Goal: Information Seeking & Learning: Learn about a topic

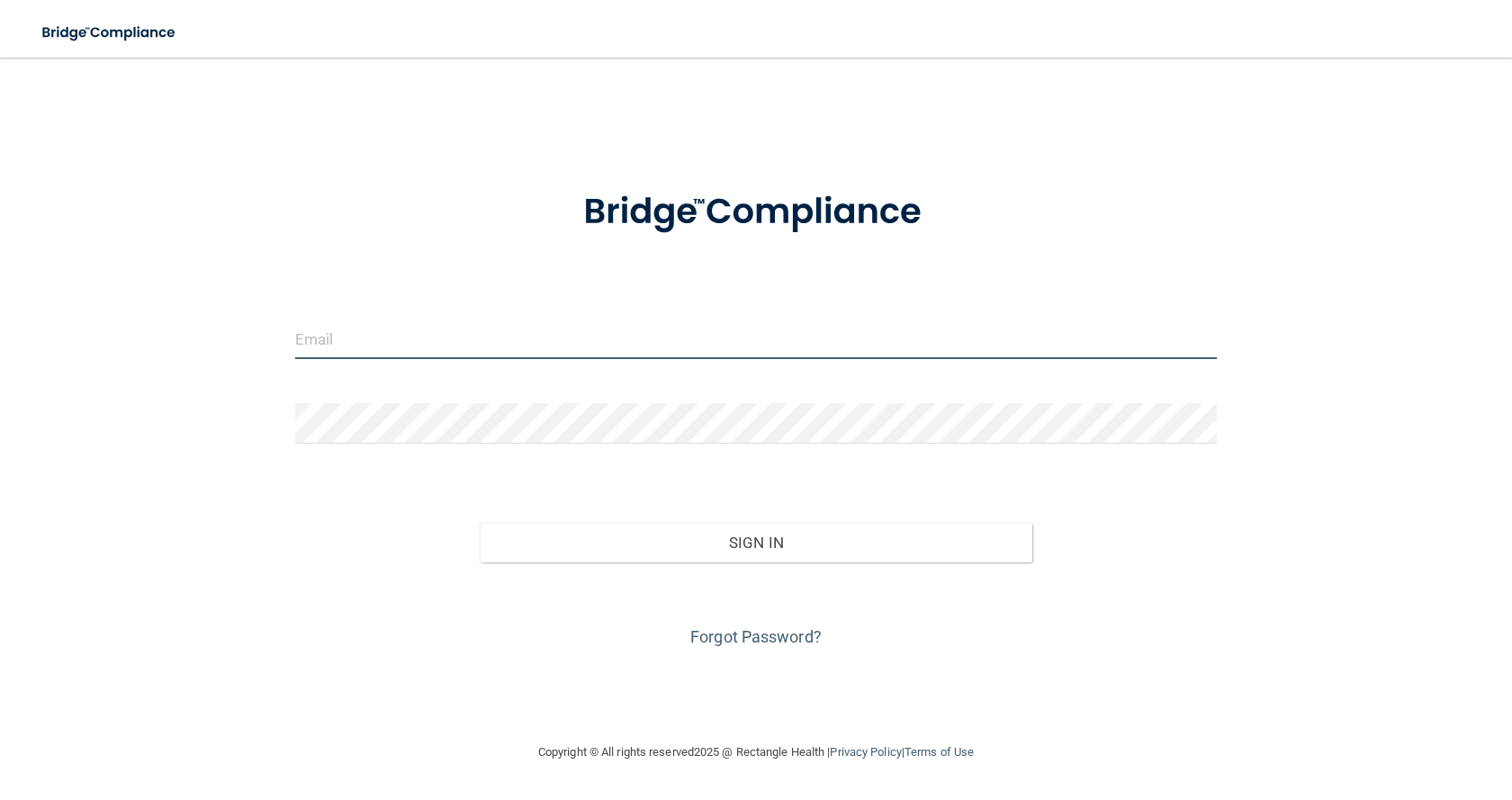
click at [711, 348] on input "email" at bounding box center [756, 338] width 922 height 40
type input "[EMAIL_ADDRESS][DOMAIN_NAME]"
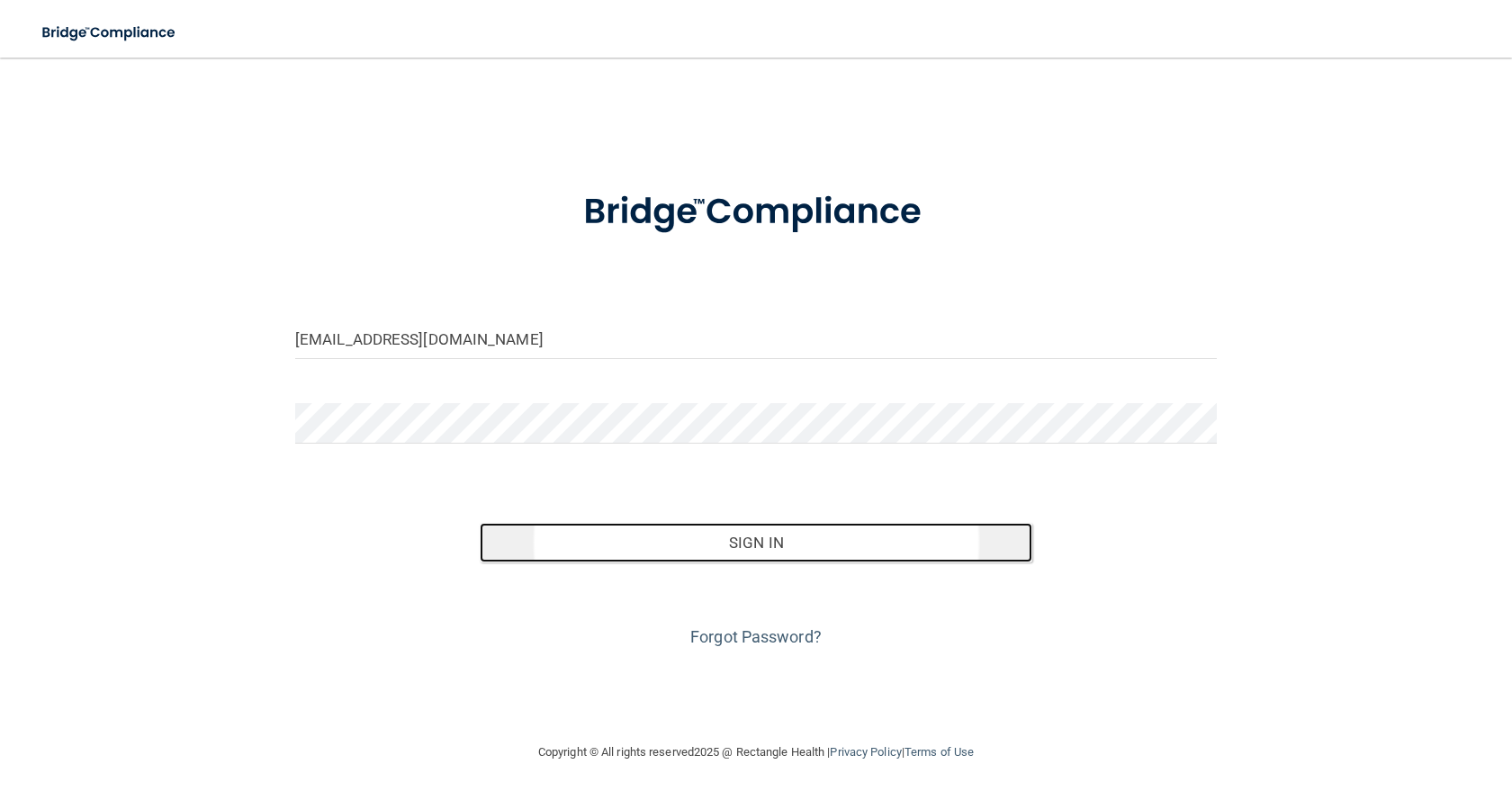
click at [804, 539] on button "Sign In" at bounding box center [756, 542] width 552 height 39
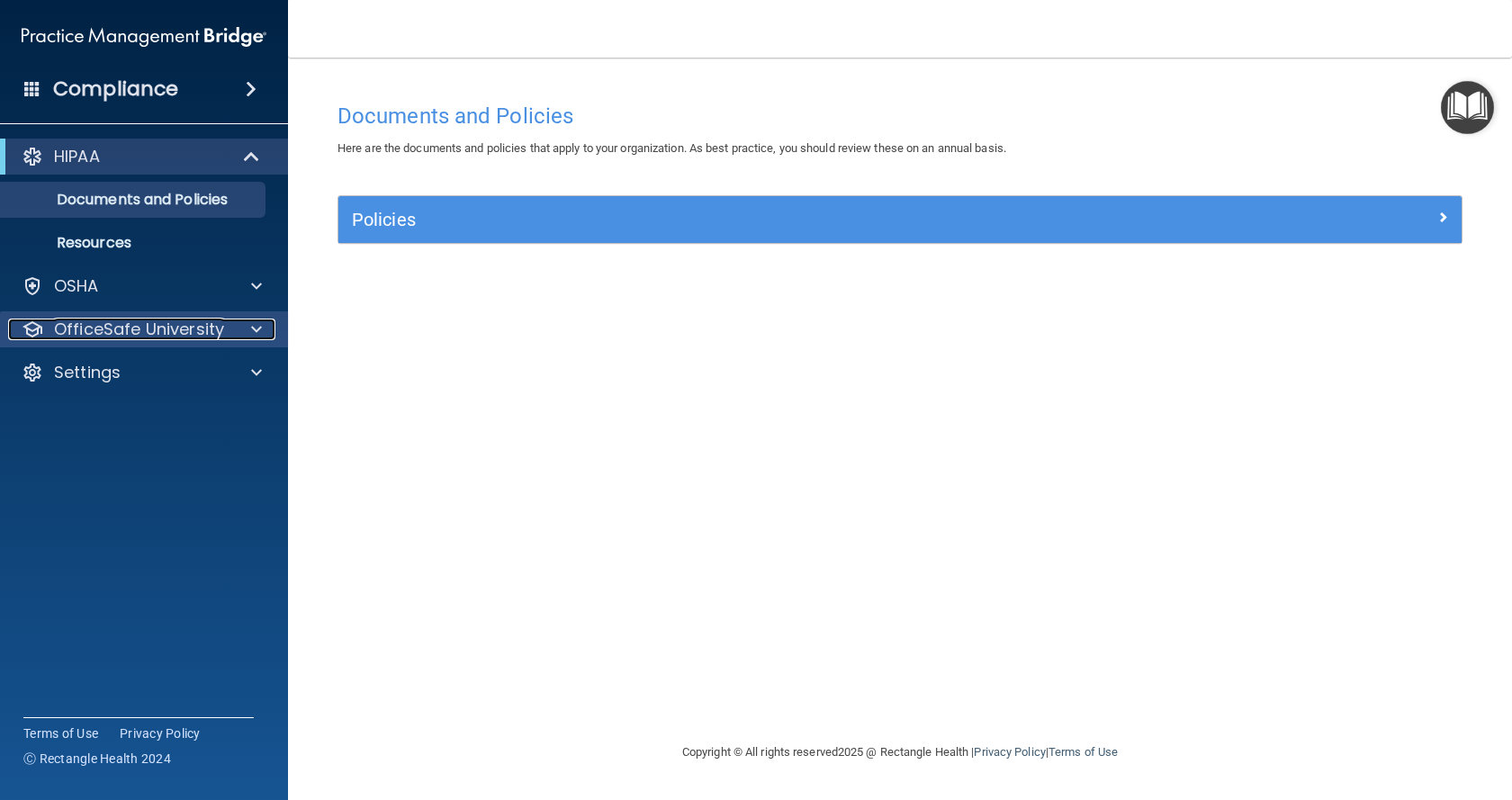
click at [238, 325] on div at bounding box center [253, 329] width 45 height 22
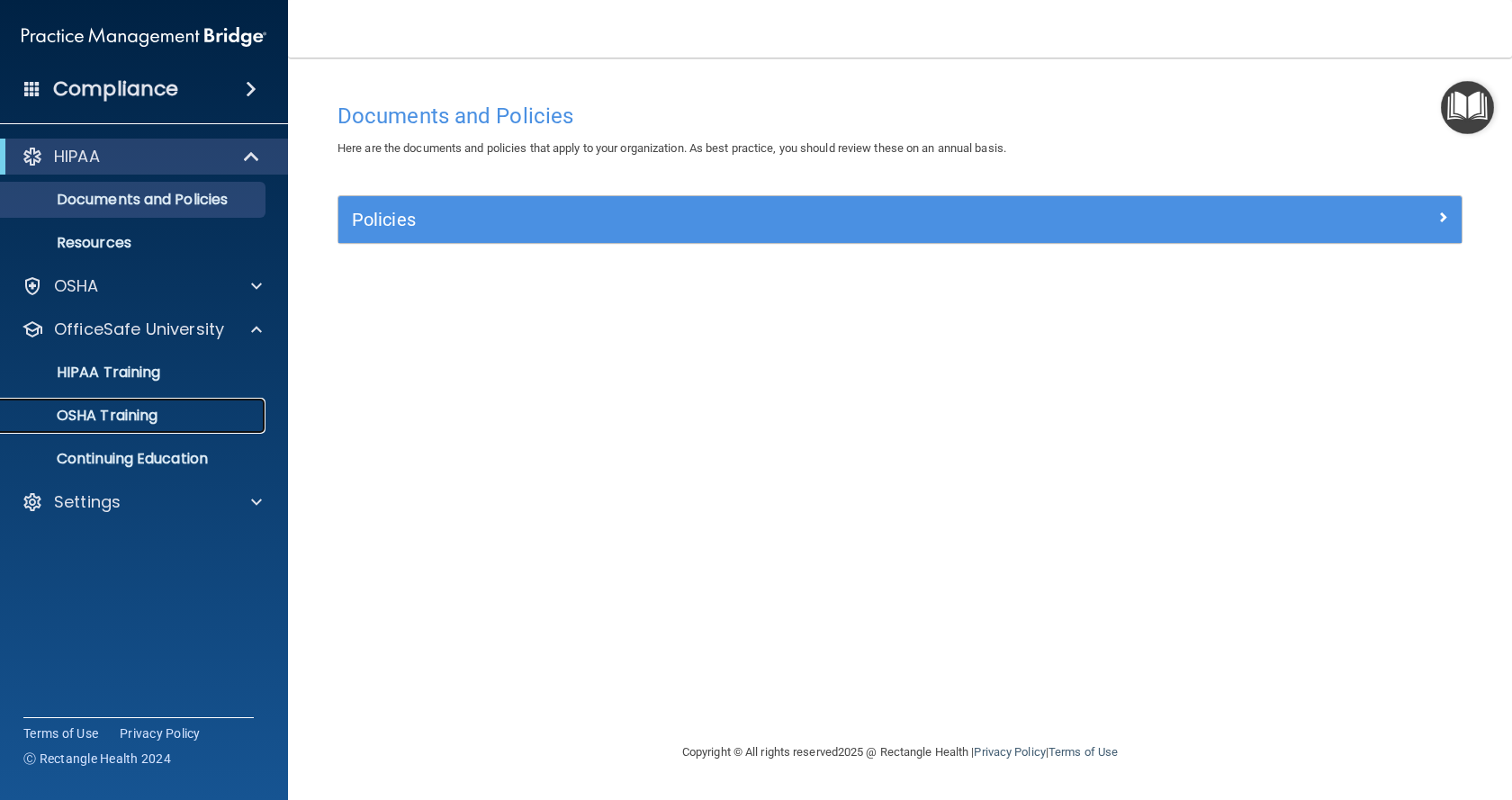
click at [96, 407] on p "OSHA Training" at bounding box center [84, 416] width 145 height 18
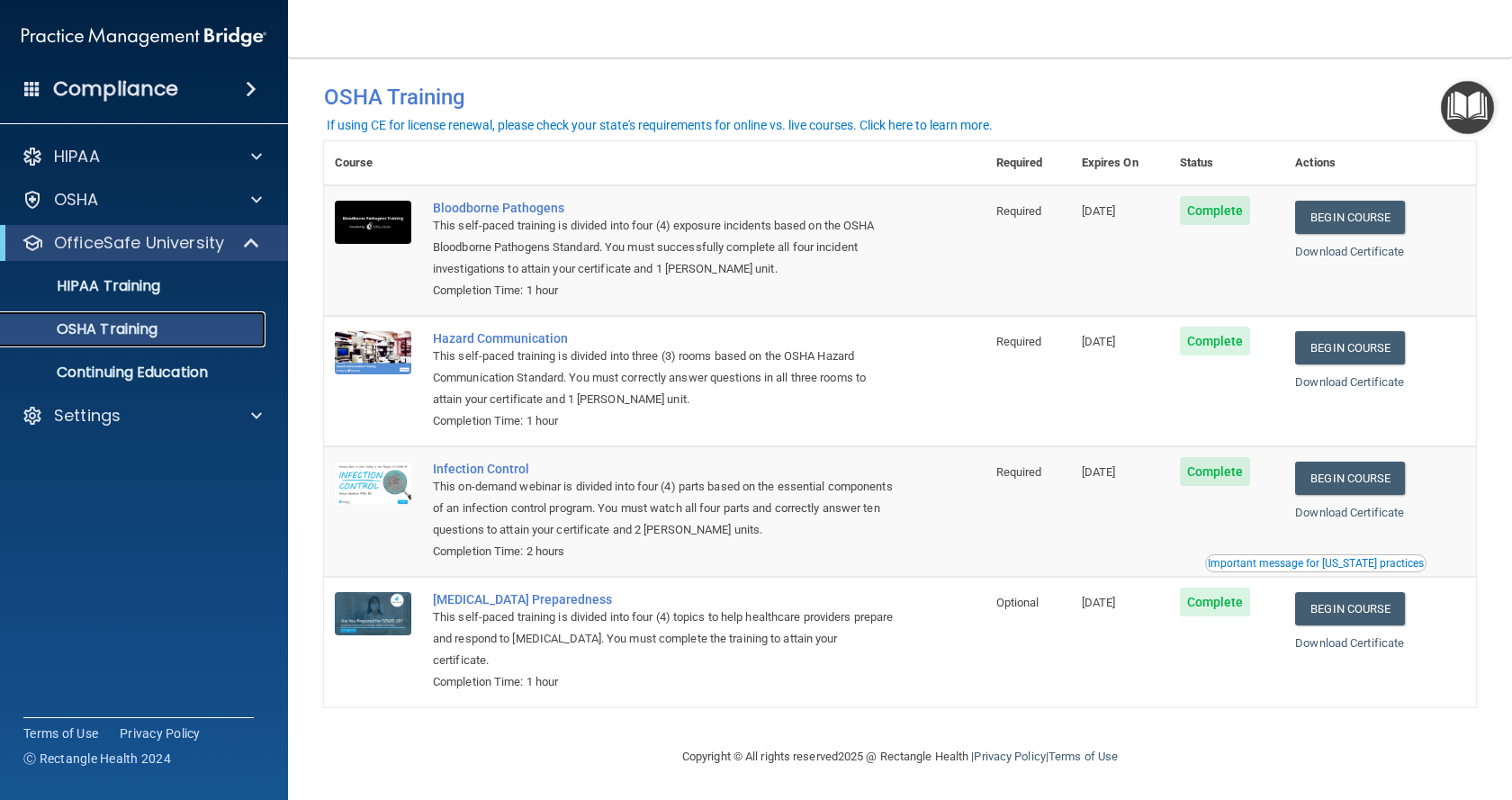
scroll to position [21, 0]
click at [150, 290] on p "HIPAA Training" at bounding box center [86, 286] width 148 height 18
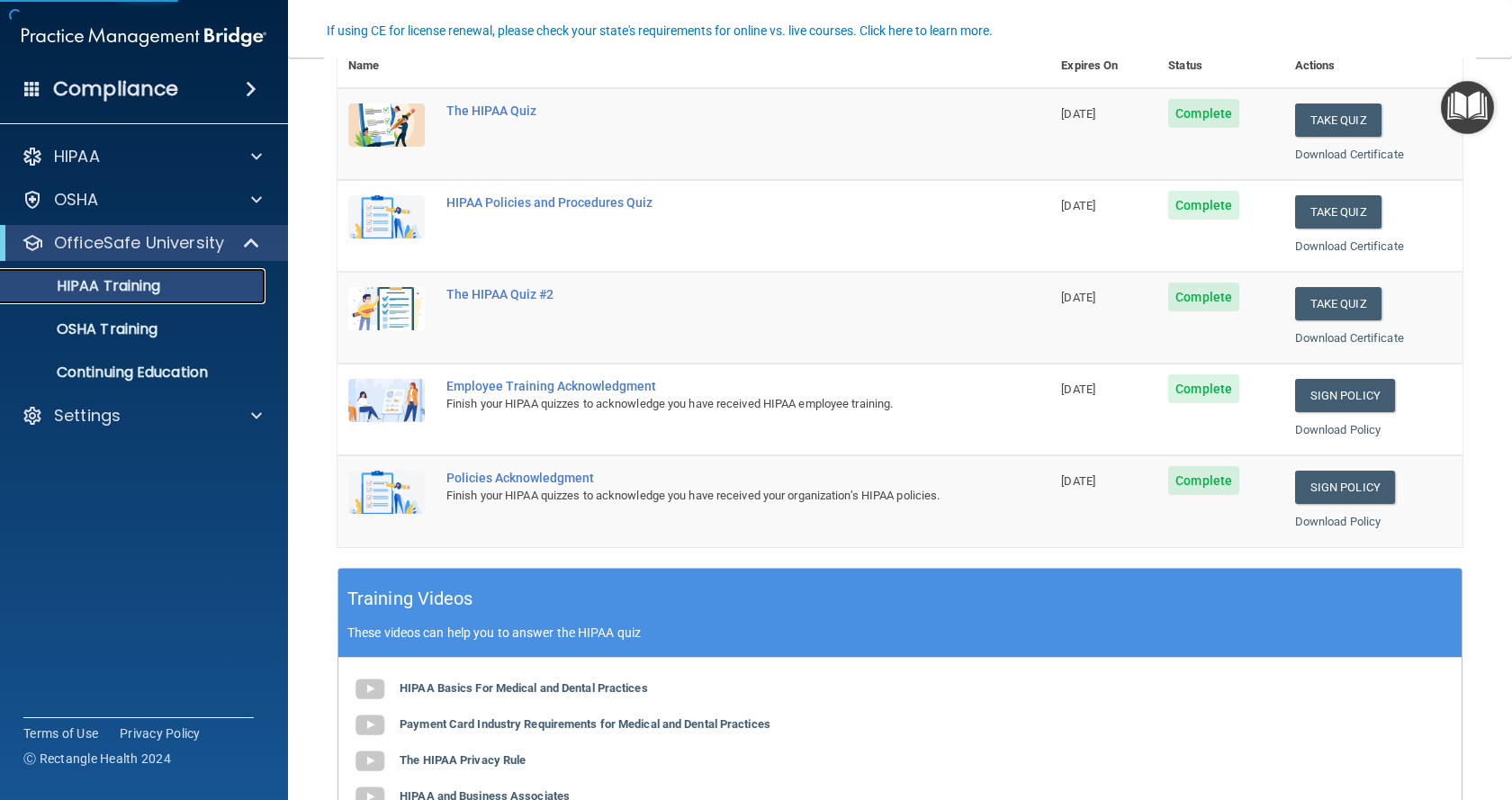
scroll to position [270, 0]
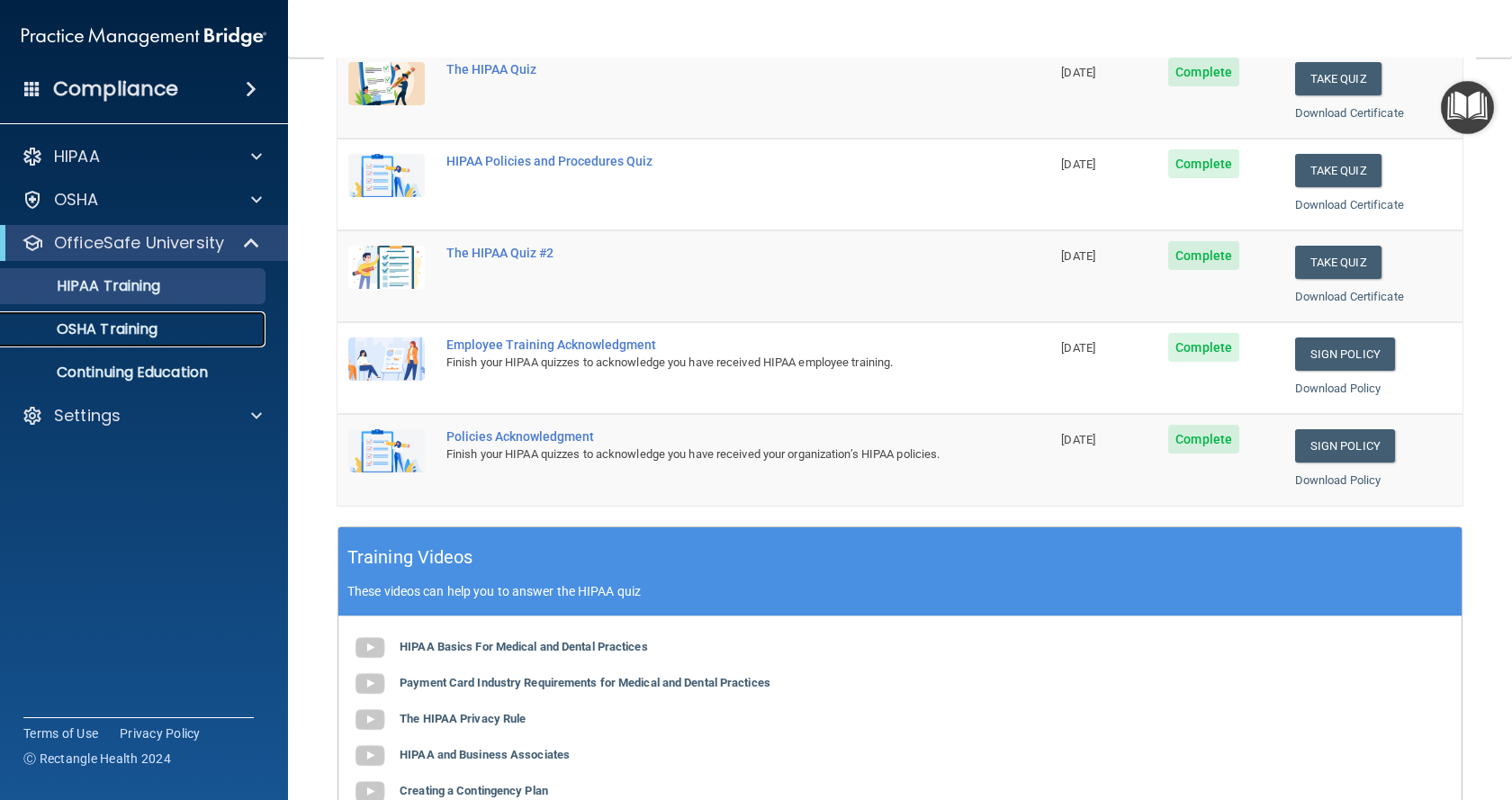
click at [156, 325] on p "OSHA Training" at bounding box center [84, 329] width 145 height 18
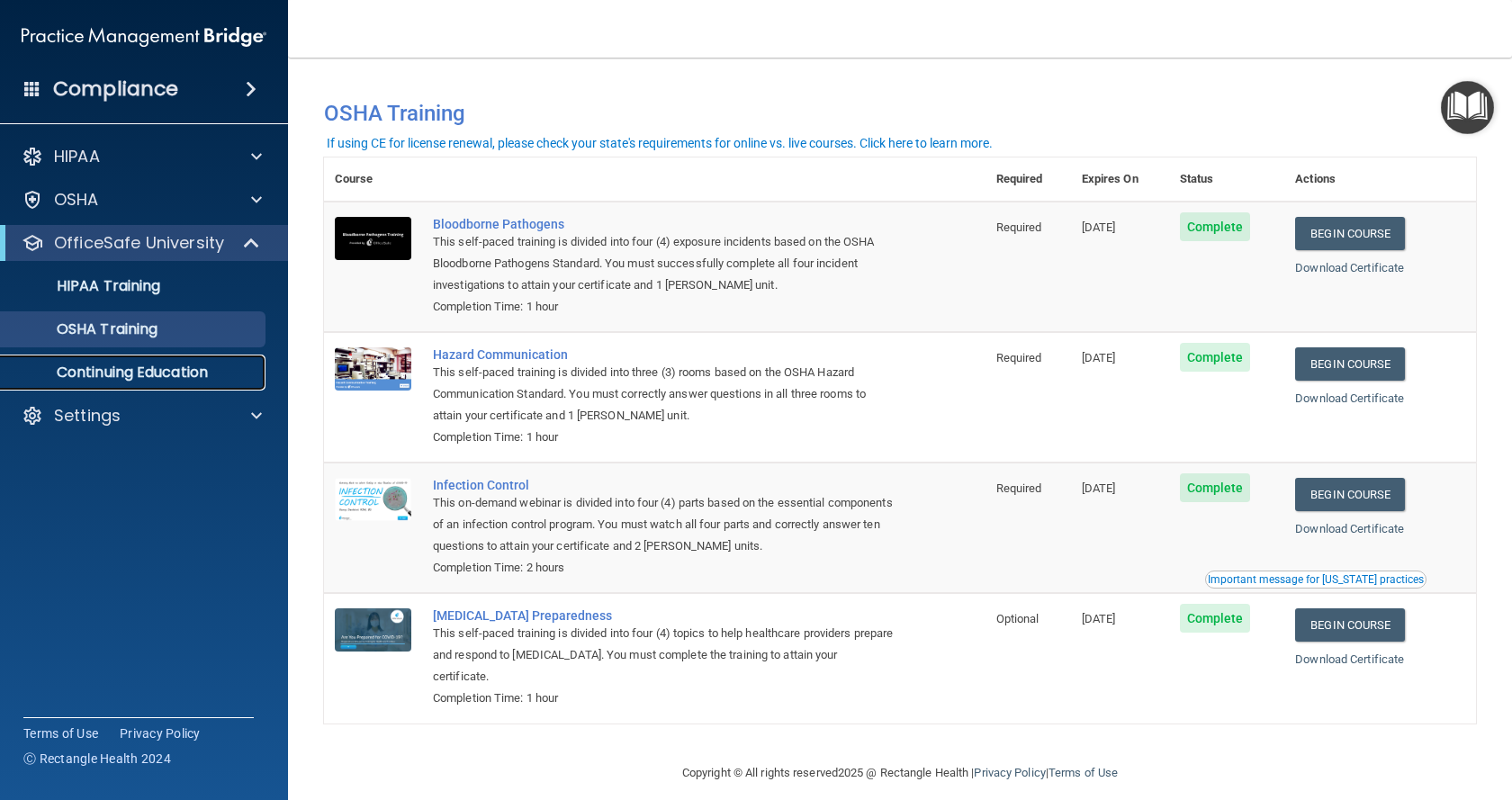
click at [171, 364] on p "Continuing Education" at bounding box center [134, 373] width 246 height 18
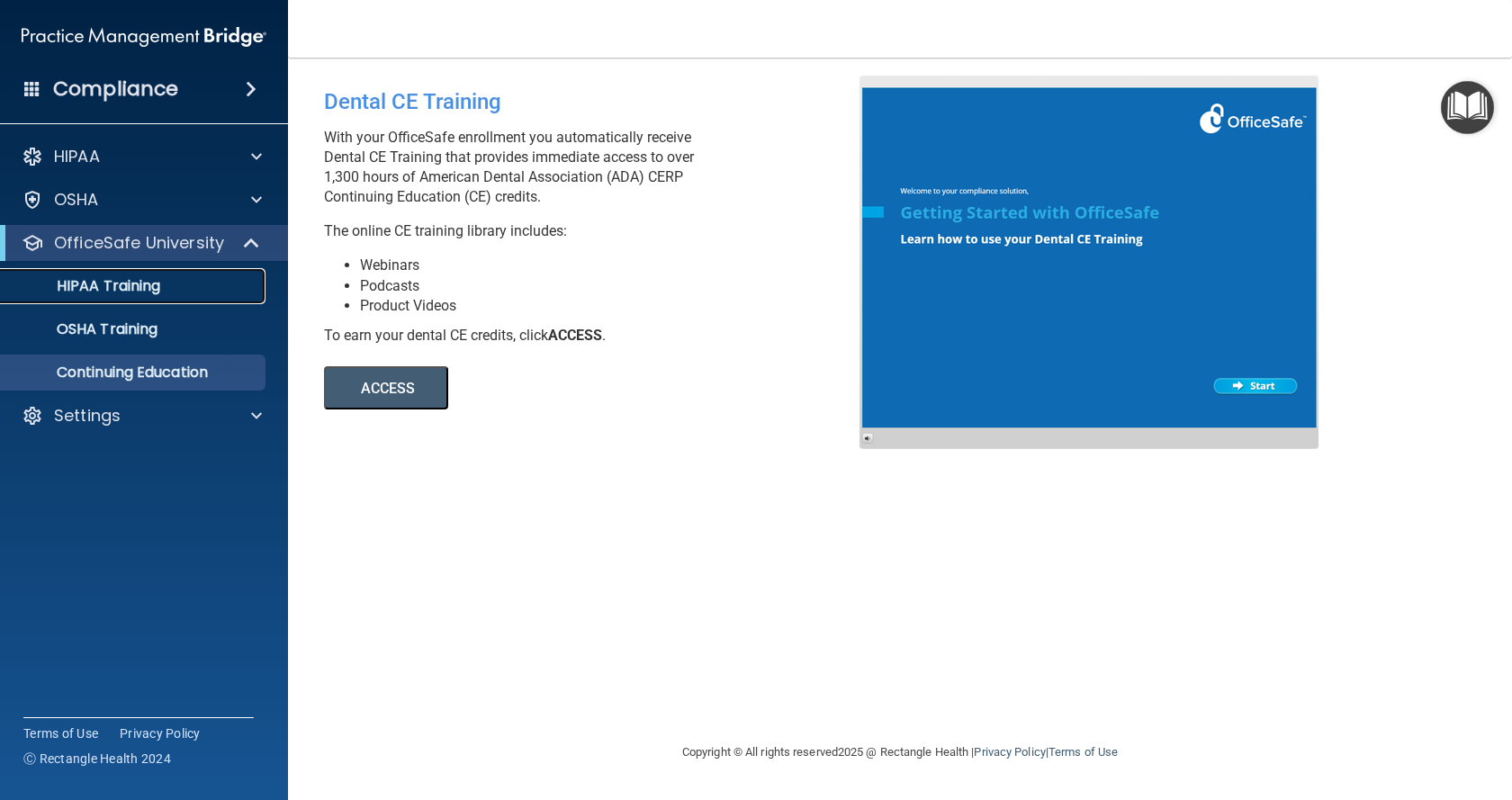
click at [169, 283] on div "HIPAA Training" at bounding box center [134, 286] width 246 height 18
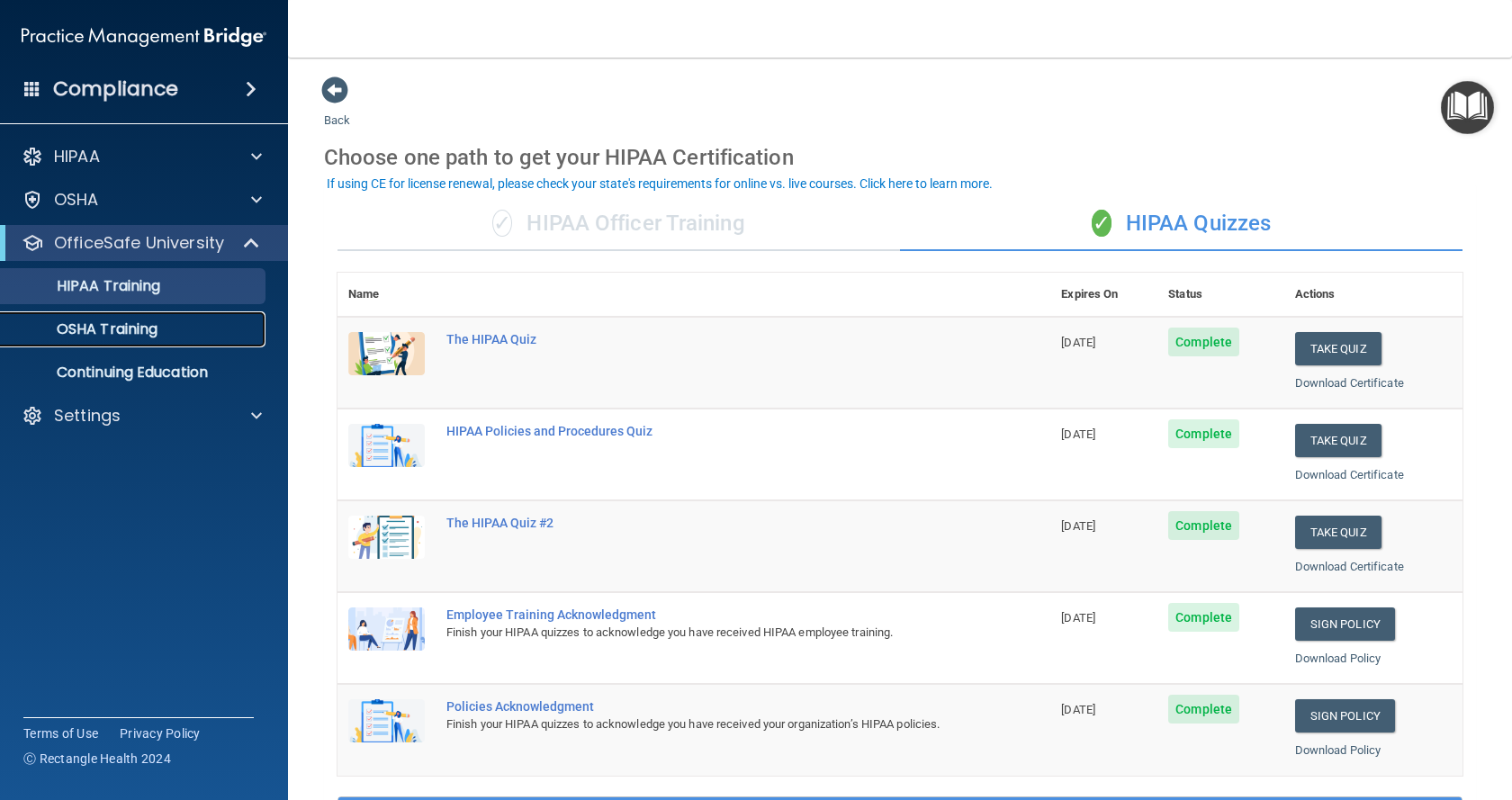
click at [113, 315] on link "OSHA Training" at bounding box center [123, 329] width 284 height 36
